Goal: Check status: Check status

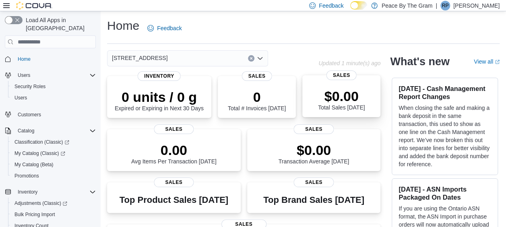
click at [347, 94] on p "$0.00" at bounding box center [341, 96] width 47 height 16
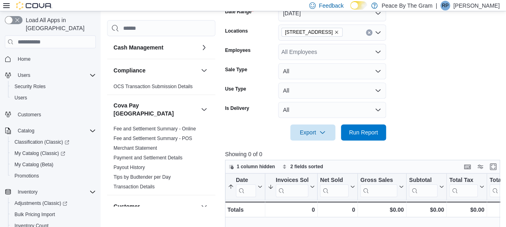
scroll to position [91, 0]
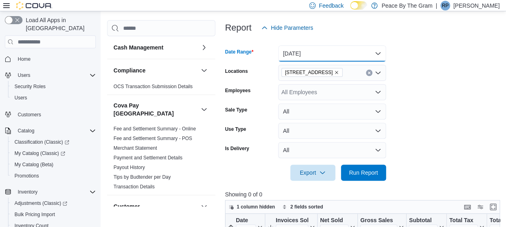
click at [379, 53] on button "[DATE]" at bounding box center [332, 53] width 108 height 16
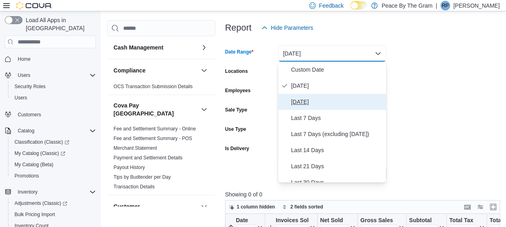
click at [307, 103] on span "[DATE]" at bounding box center [337, 102] width 92 height 10
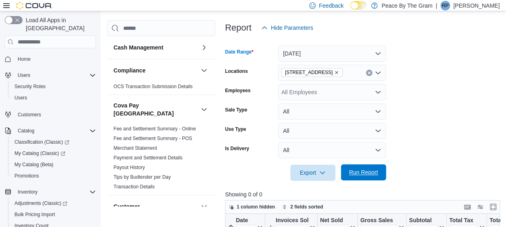
click at [361, 174] on span "Run Report" at bounding box center [363, 172] width 29 height 8
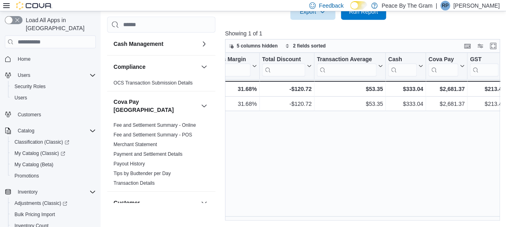
scroll to position [0, 499]
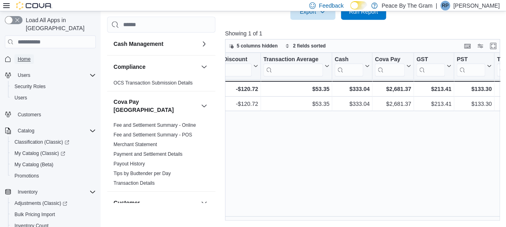
click at [29, 56] on span "Home" at bounding box center [24, 59] width 13 height 6
